Goal: Task Accomplishment & Management: Use online tool/utility

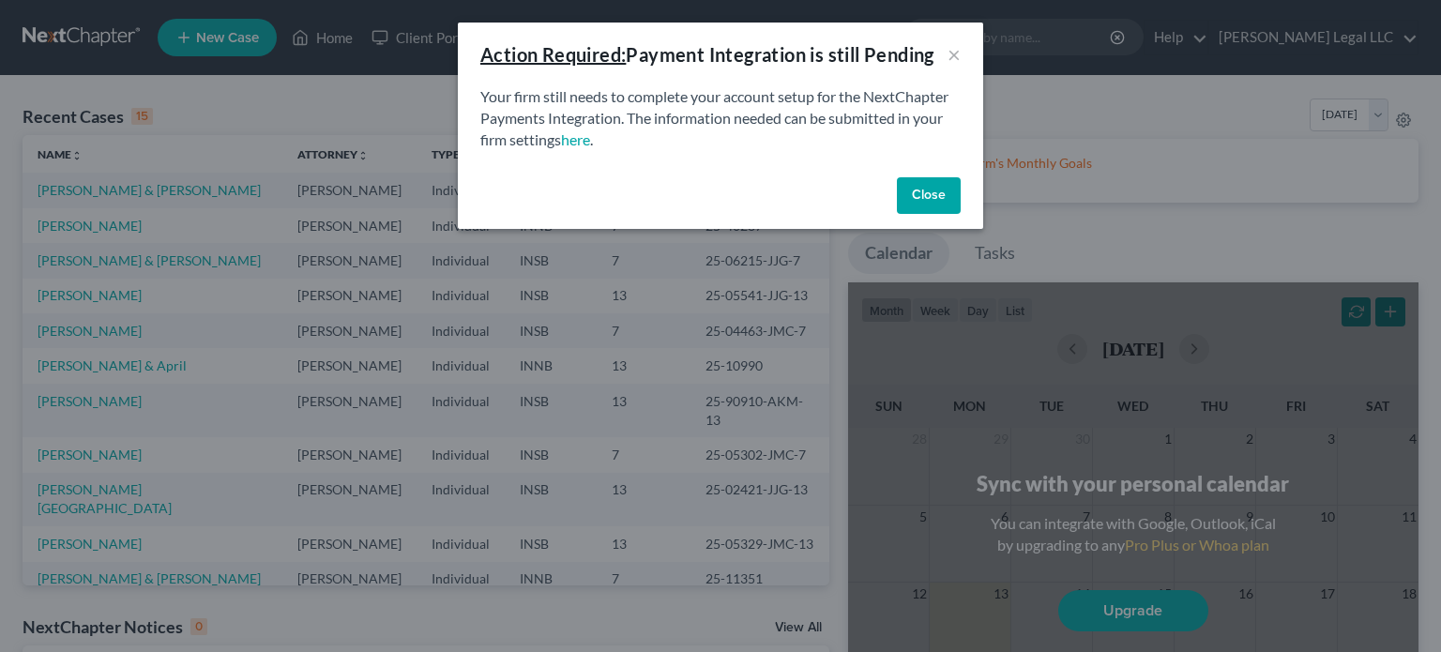
click at [934, 186] on button "Close" at bounding box center [929, 196] width 64 height 38
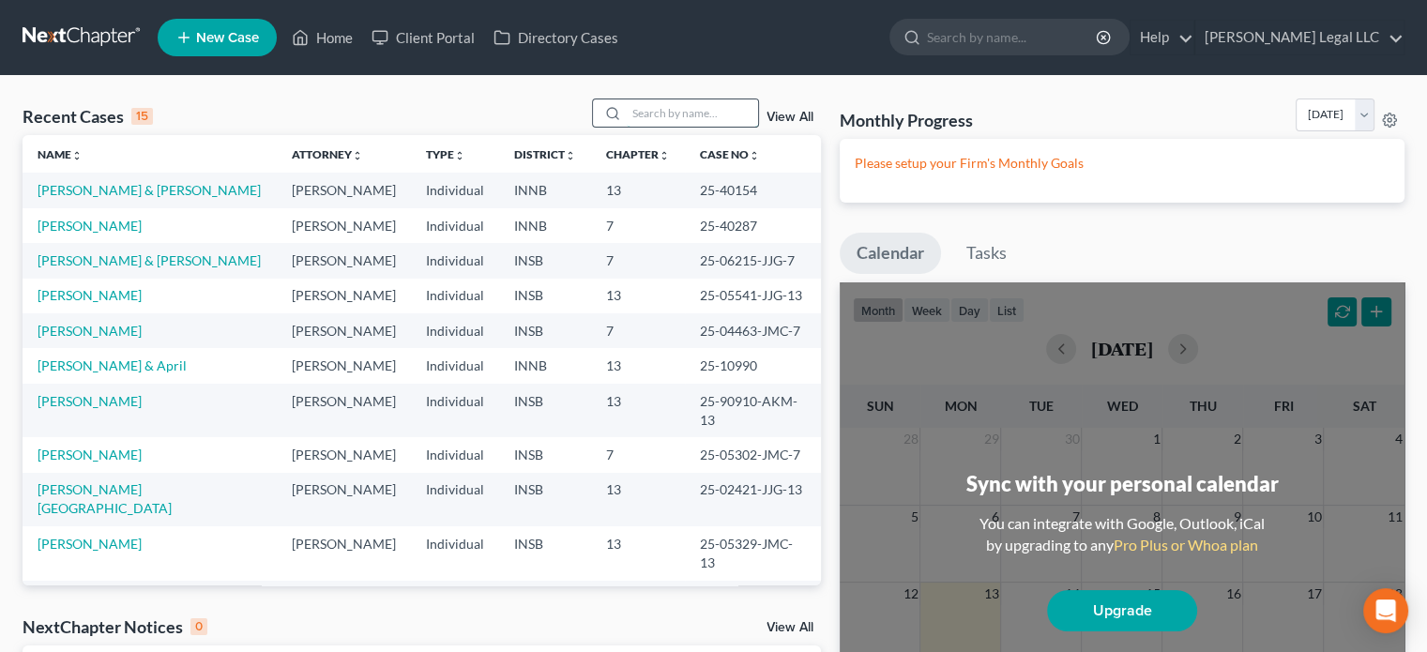
click at [688, 118] on input "search" at bounding box center [692, 112] width 131 height 27
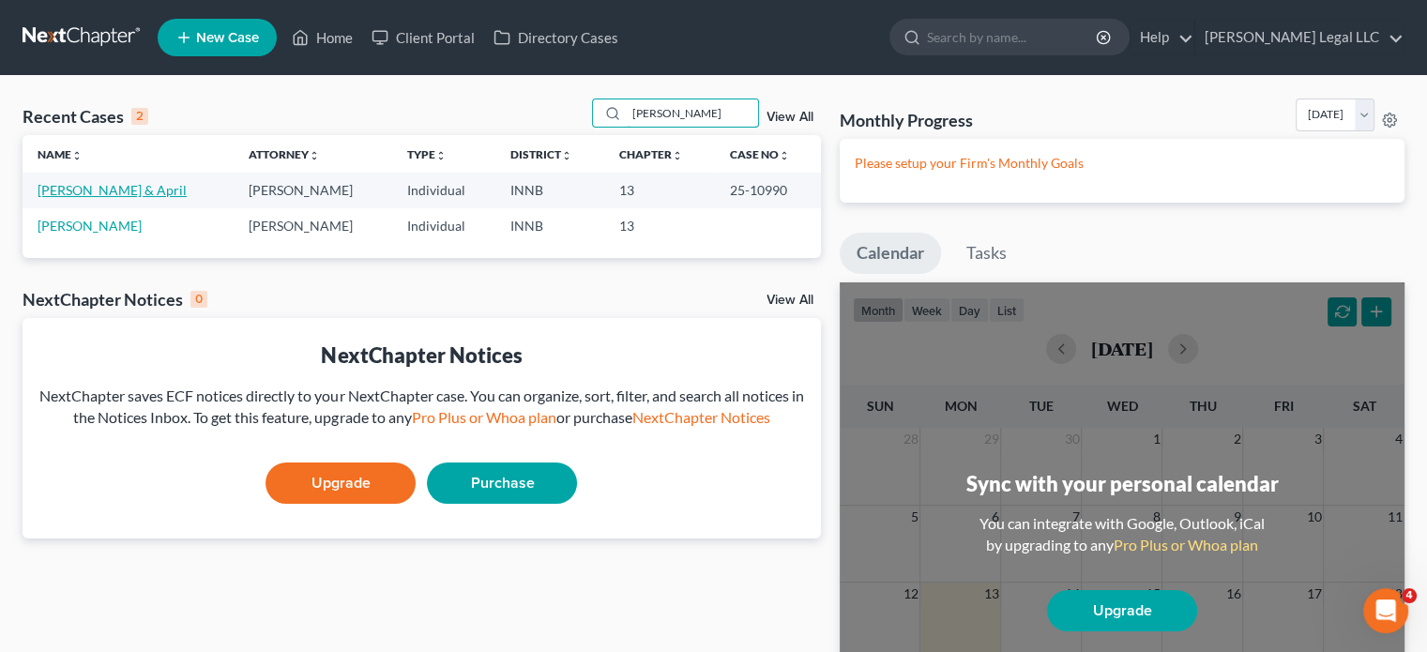
type input "[PERSON_NAME]"
click at [80, 187] on link "[PERSON_NAME] & April" at bounding box center [112, 190] width 149 height 16
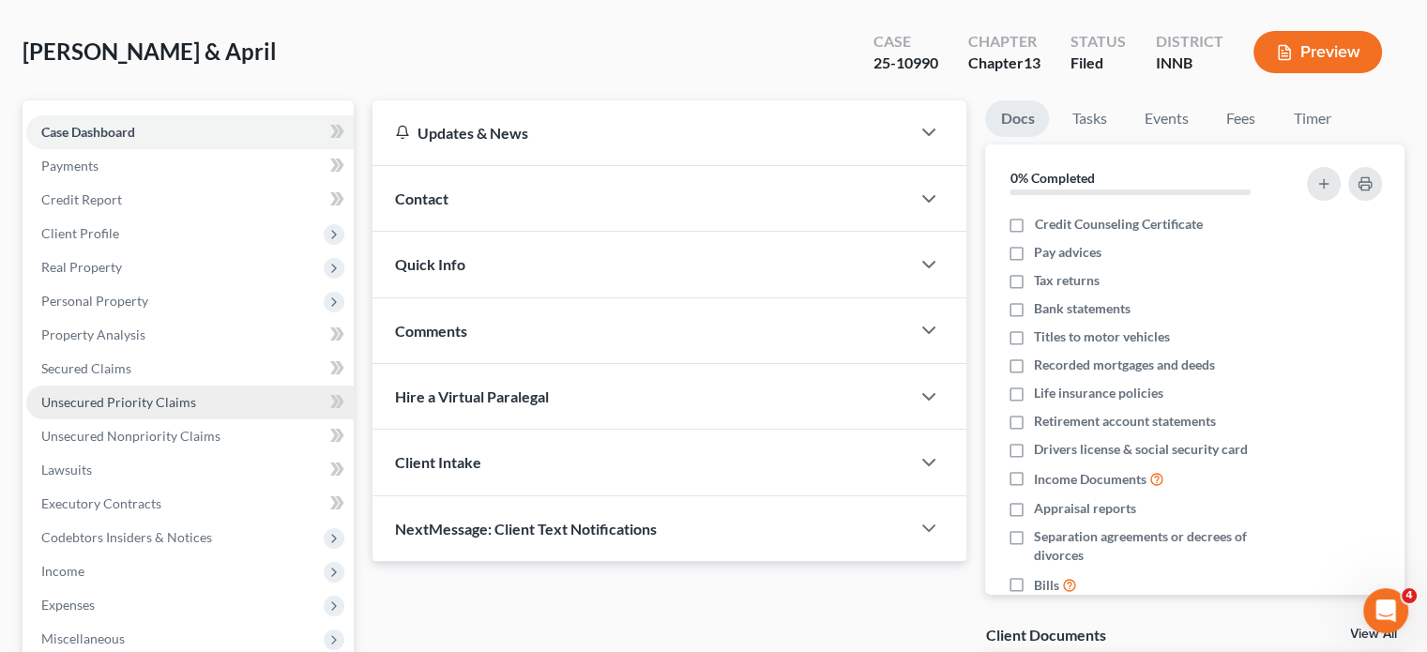
scroll to position [281, 0]
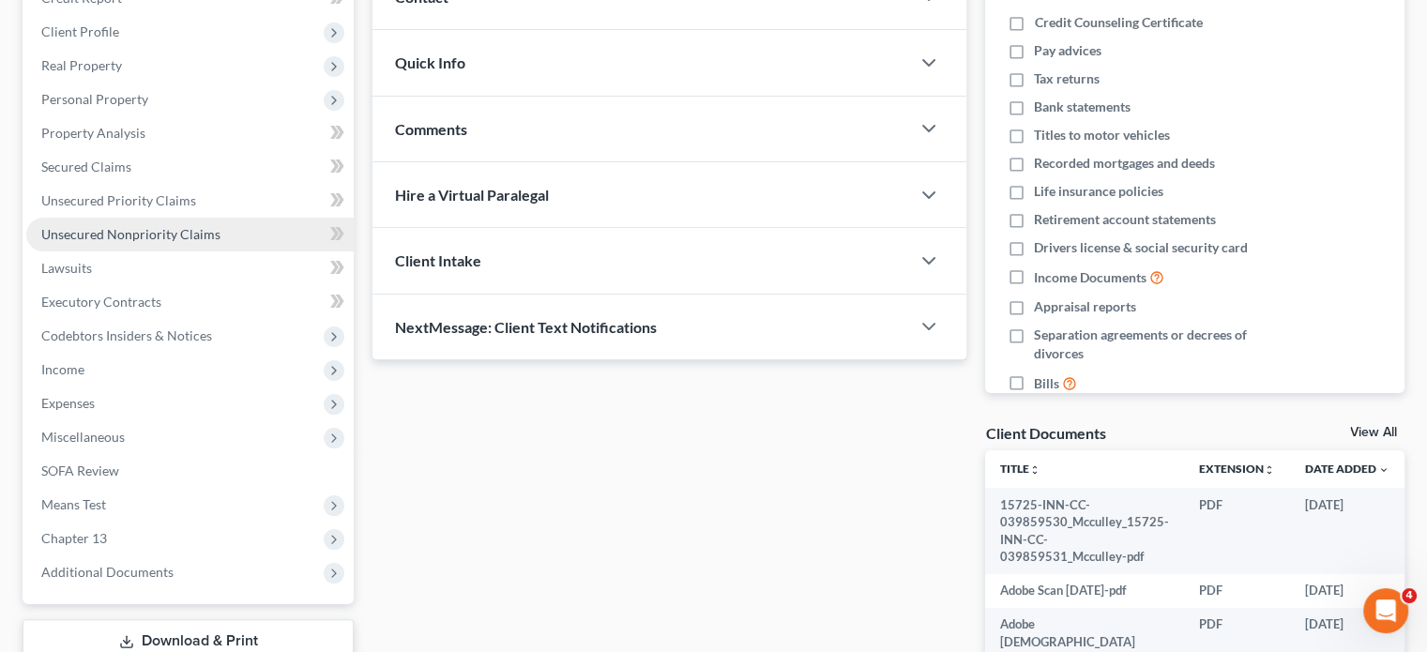
click at [146, 233] on span "Unsecured Nonpriority Claims" at bounding box center [130, 234] width 179 height 16
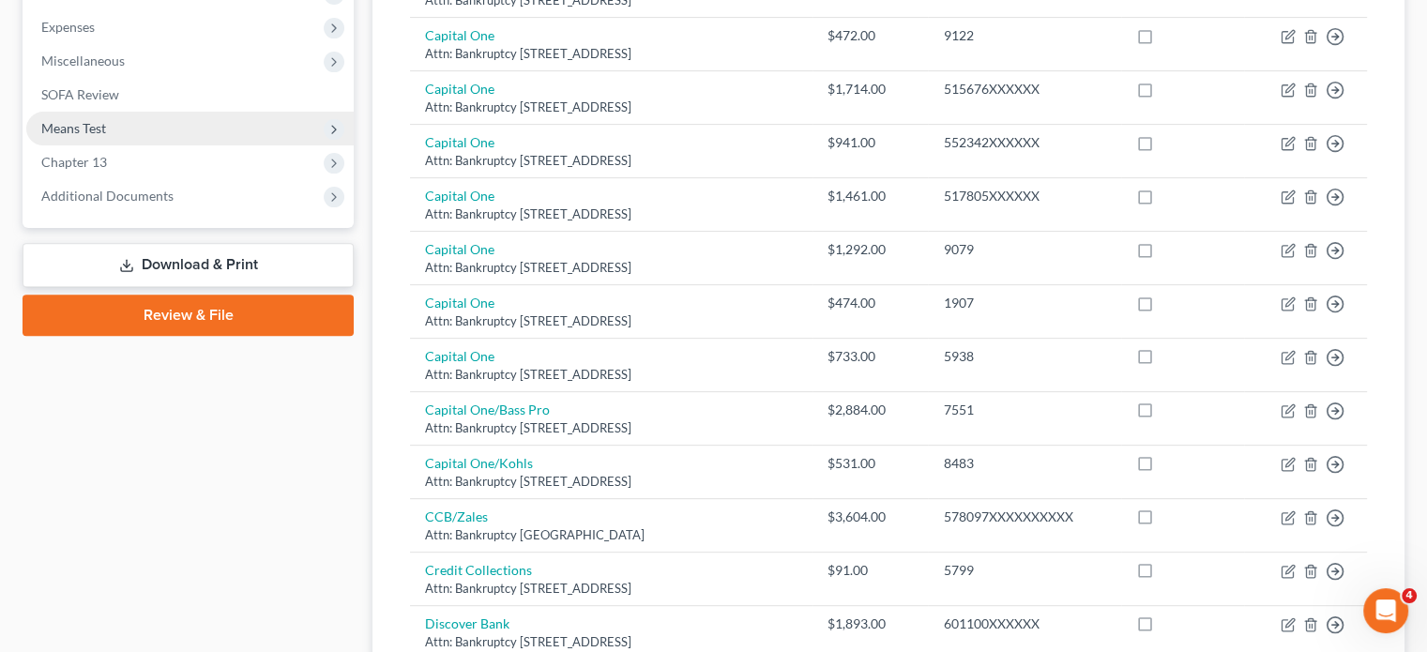
scroll to position [419, 0]
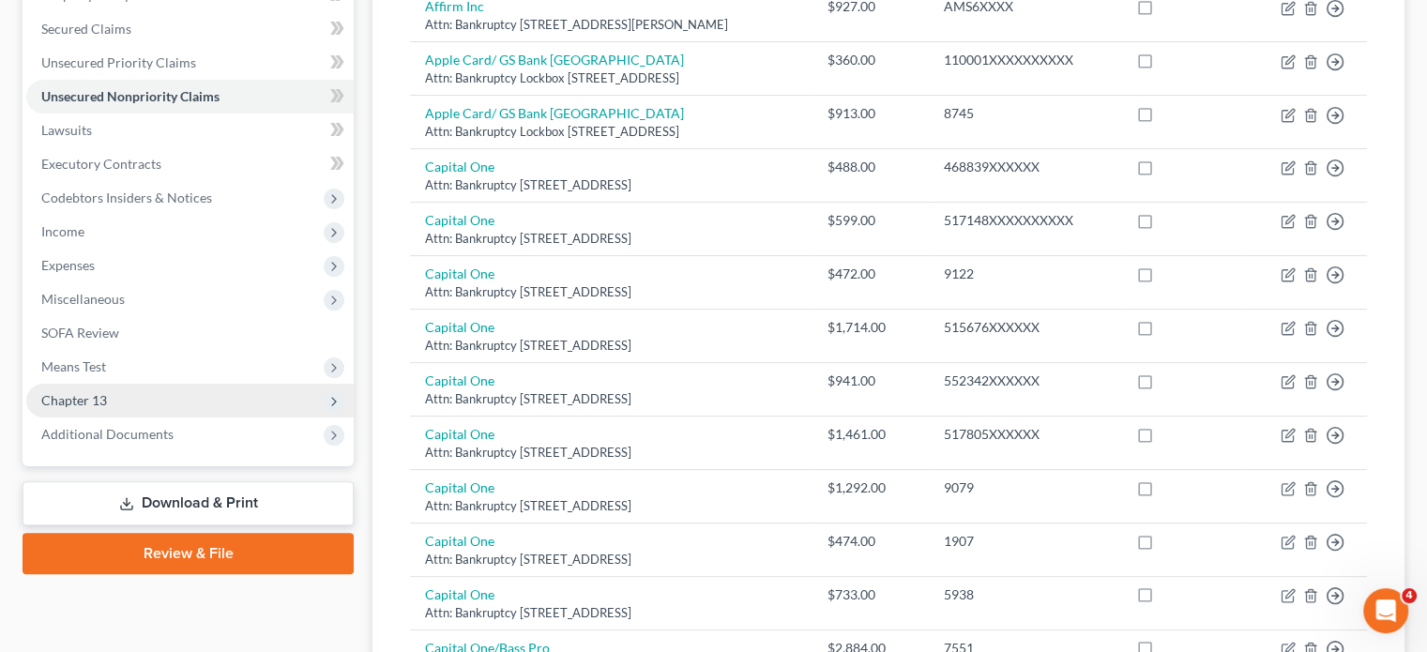
click at [90, 395] on span "Chapter 13" at bounding box center [74, 400] width 66 height 16
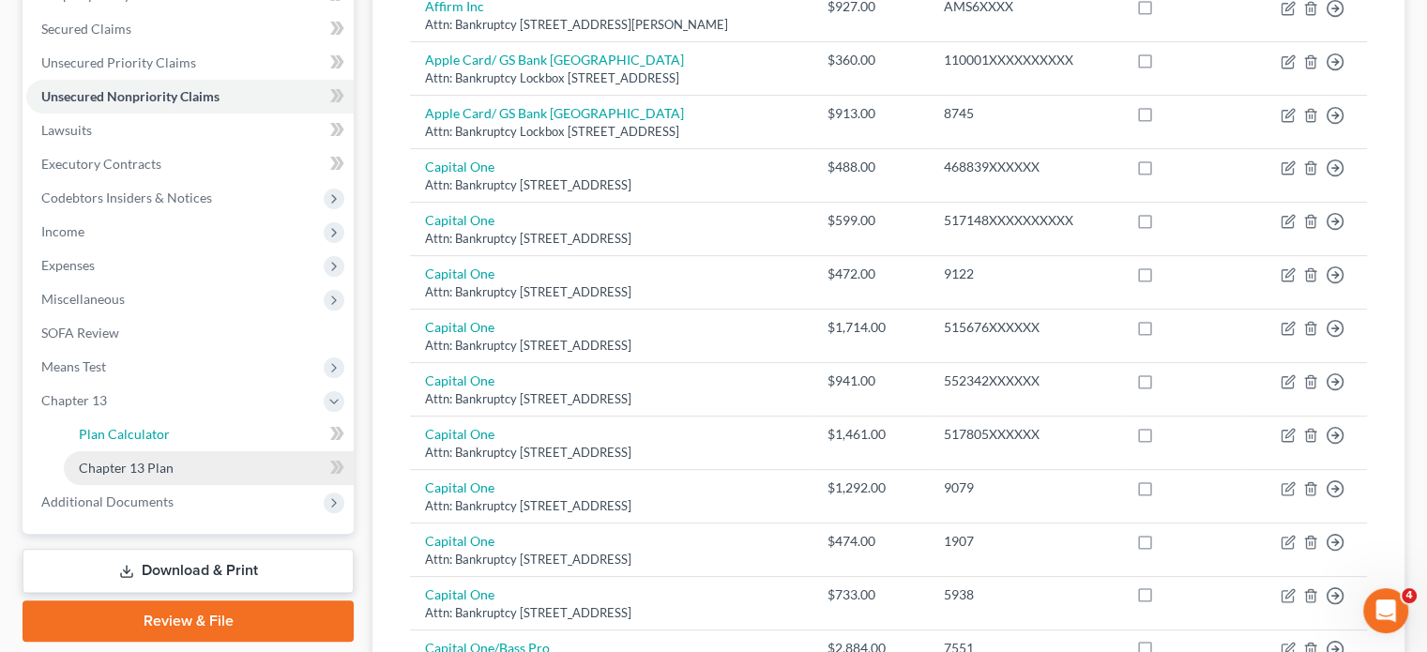
click at [90, 428] on span "Plan Calculator" at bounding box center [124, 434] width 91 height 16
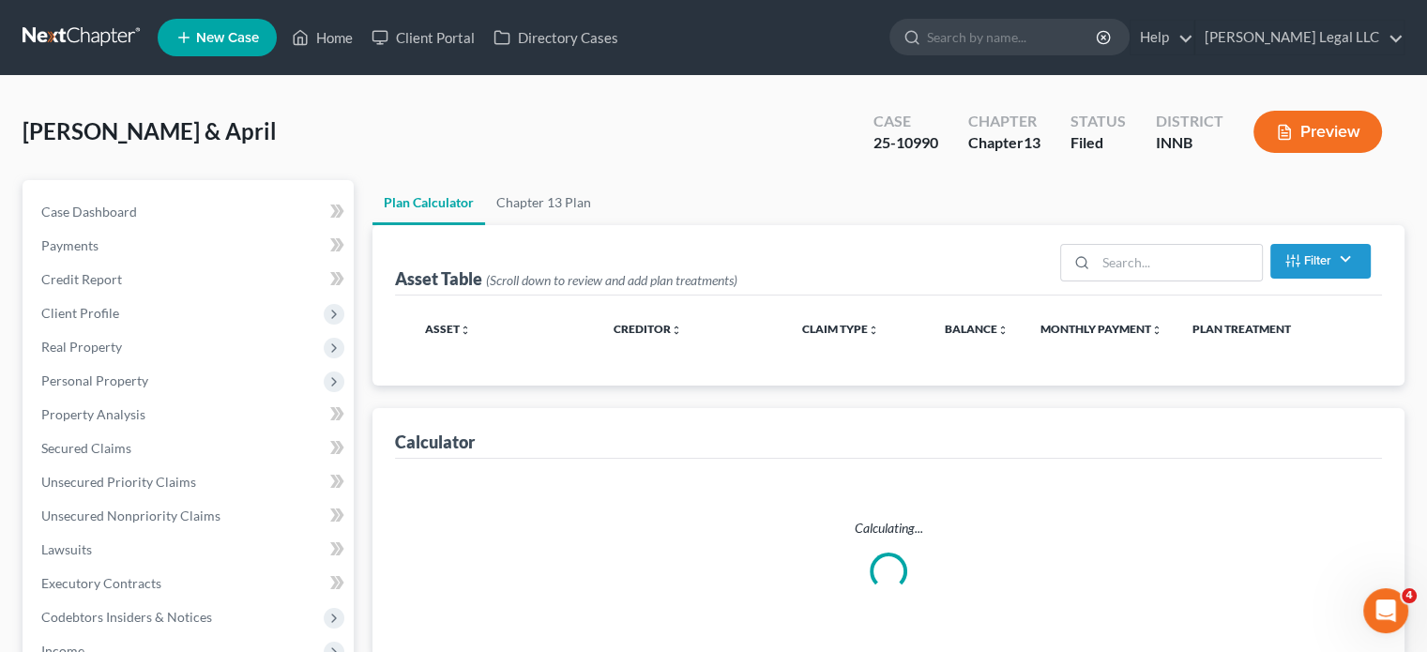
select select "59"
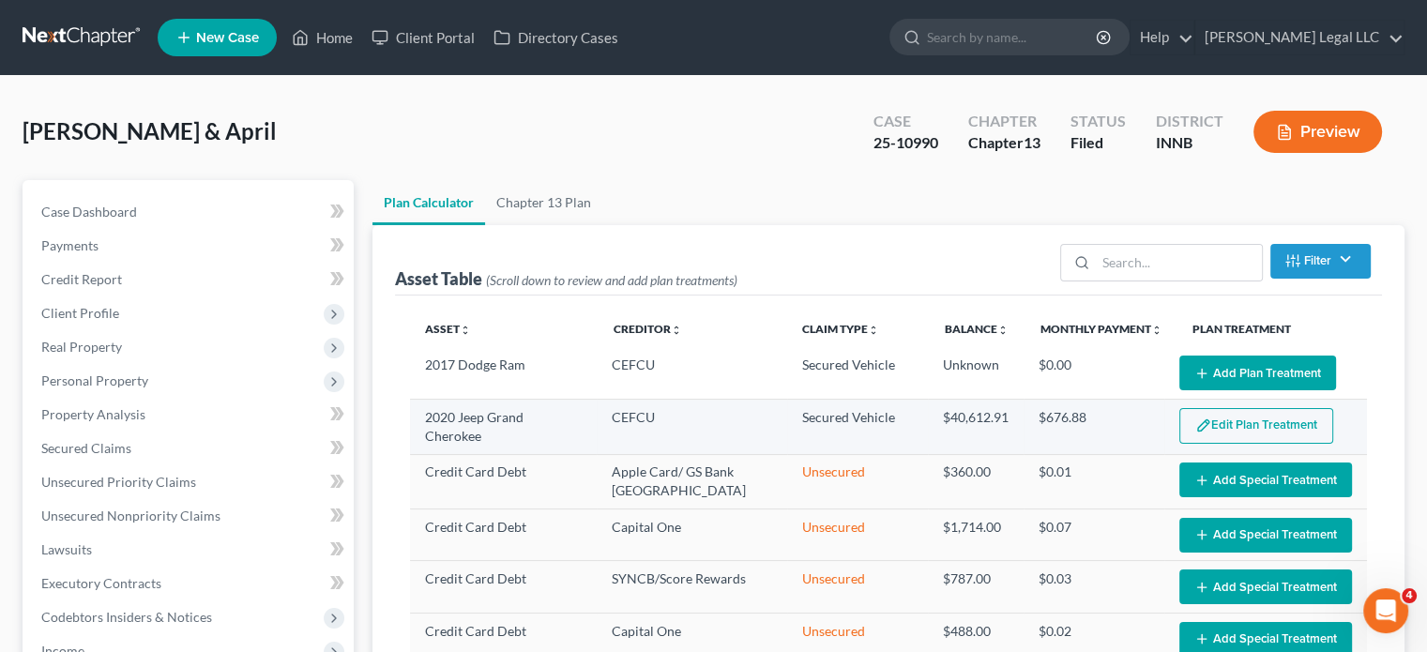
click at [1212, 419] on button "Edit Plan Treatment" at bounding box center [1256, 426] width 154 height 36
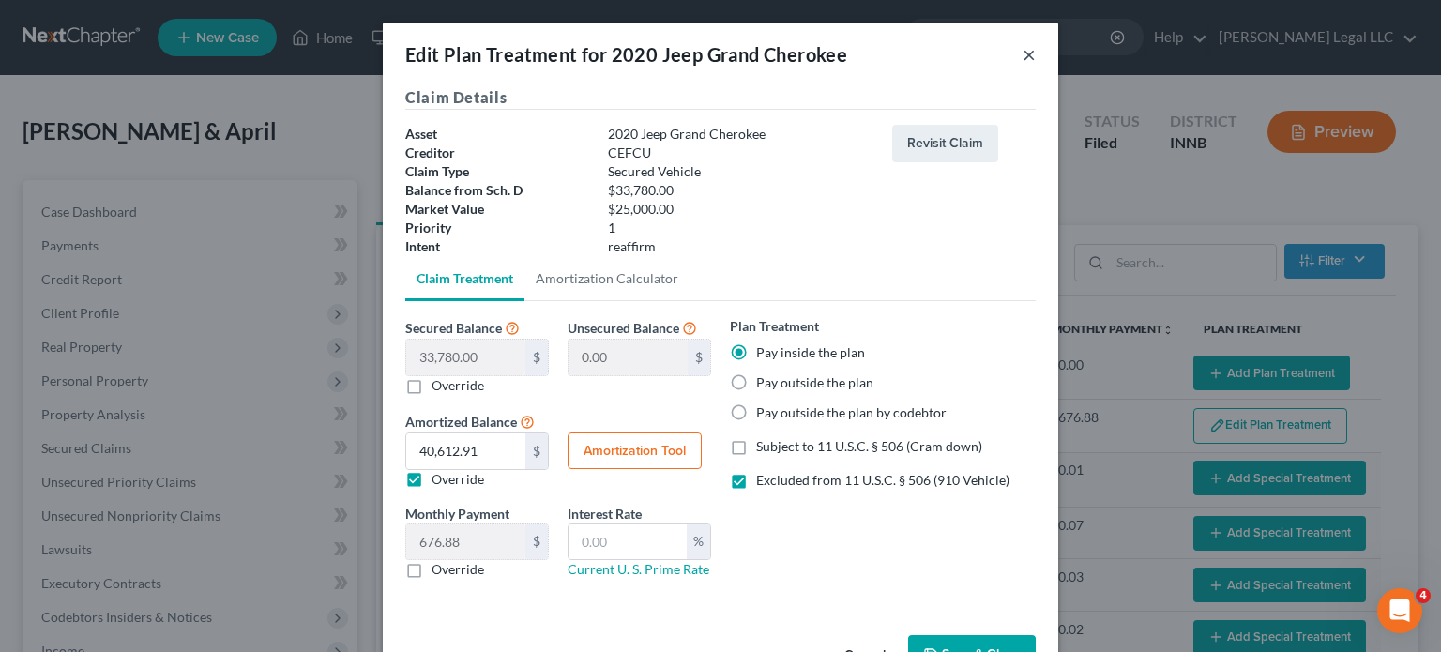
click at [1022, 59] on button "×" at bounding box center [1028, 54] width 13 height 23
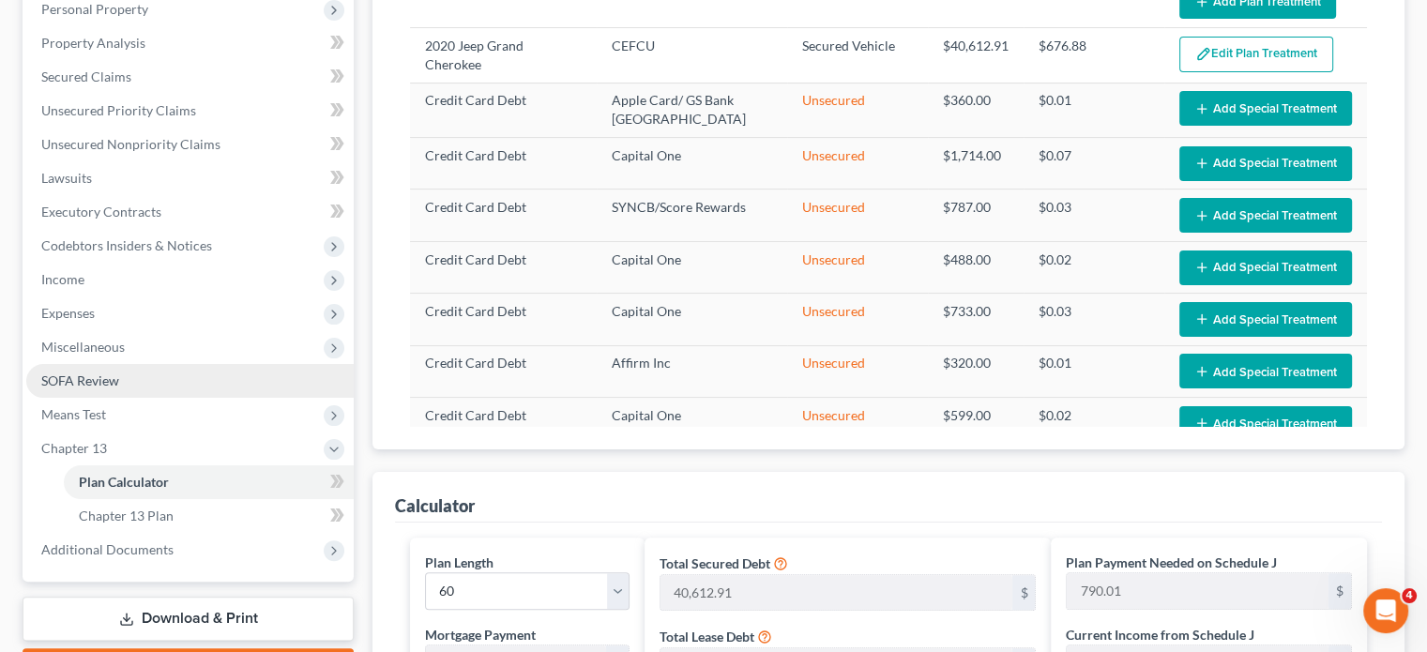
scroll to position [375, 0]
